Goal: Information Seeking & Learning: Learn about a topic

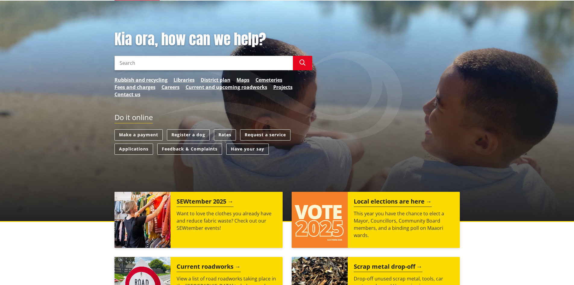
scroll to position [60, 0]
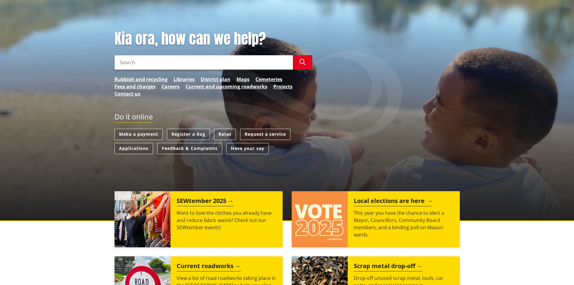
click at [373, 224] on p "This year you have the chance to elect a Mayor, Councillors, Community Board me…" at bounding box center [404, 223] width 100 height 29
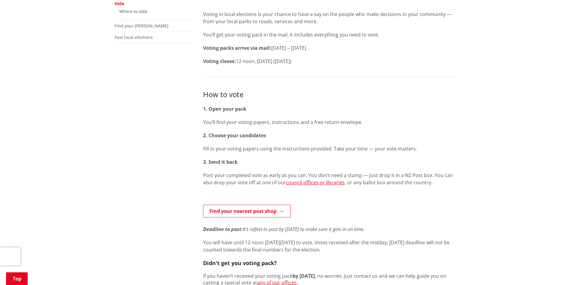
scroll to position [30, 0]
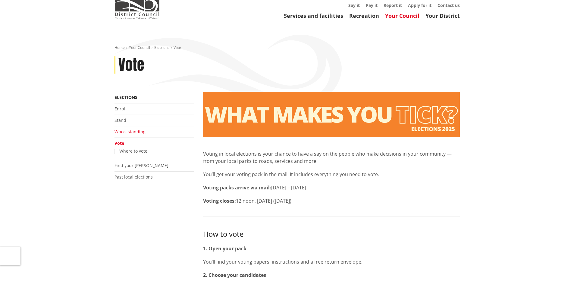
click at [132, 131] on link "Who's standing" at bounding box center [129, 132] width 31 height 6
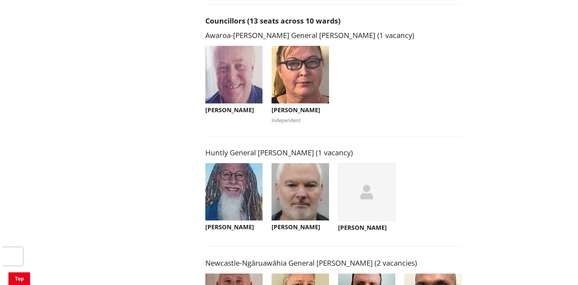
scroll to position [241, 0]
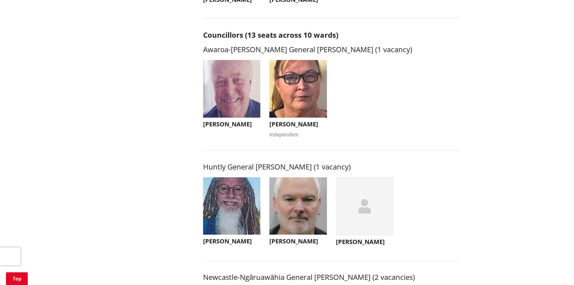
click at [231, 116] on img "button" at bounding box center [232, 89] width 58 height 58
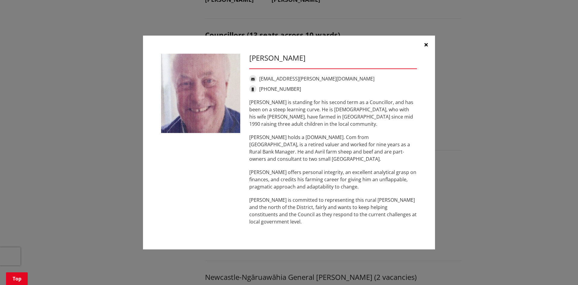
click at [285, 82] on link "av.pete@outlook.co.nz" at bounding box center [316, 78] width 115 height 7
